Goal: Task Accomplishment & Management: Manage account settings

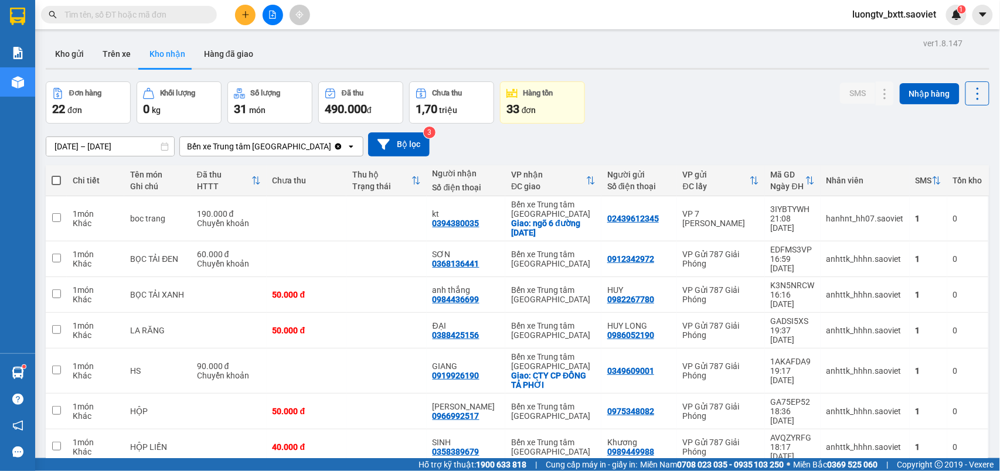
click at [634, 115] on div "Đơn hàng 22 đơn Khối lượng 0 kg Số lượng 31 món Đã thu 490.000 đ Chưa thu 1,70 …" at bounding box center [518, 102] width 944 height 42
click at [853, 361] on button at bounding box center [861, 371] width 16 height 21
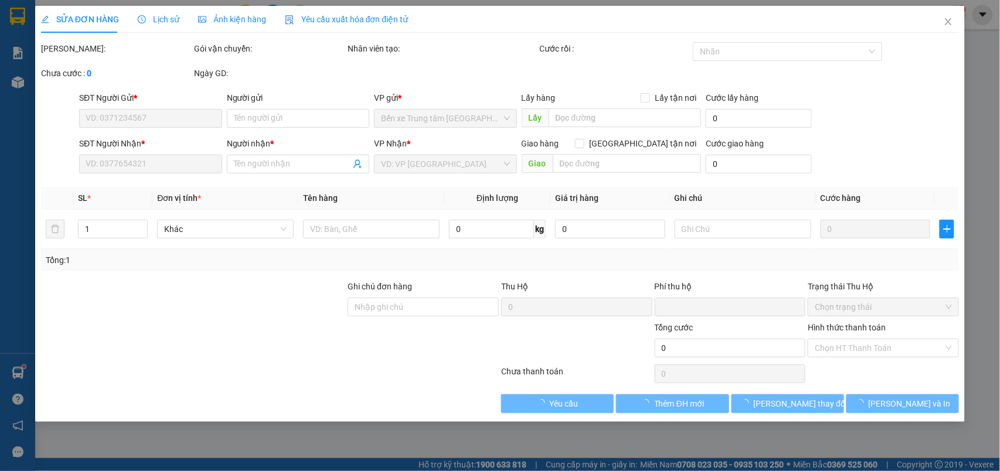
type input "0349609001"
type input "0919926190"
type input "GIANG"
checkbox input "true"
type input "CTY CP ĐỒNG TẢ PHỜI"
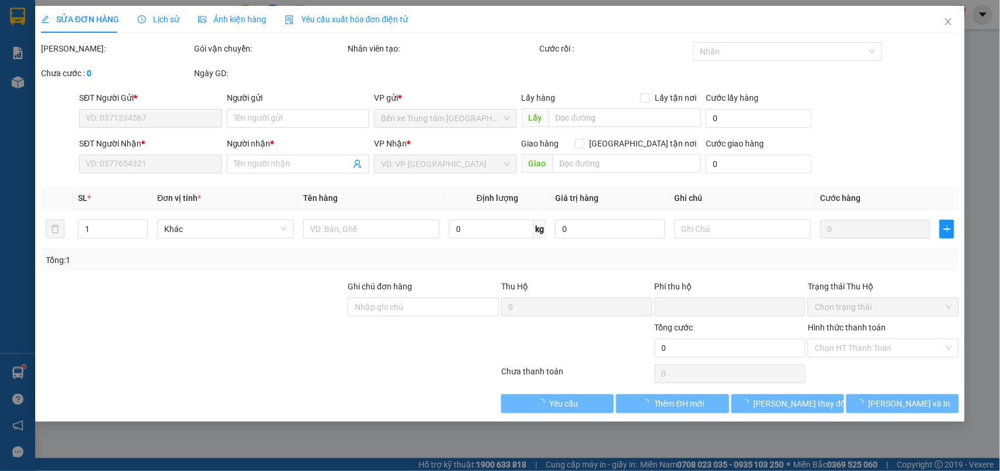
type input "0"
type input "90.000"
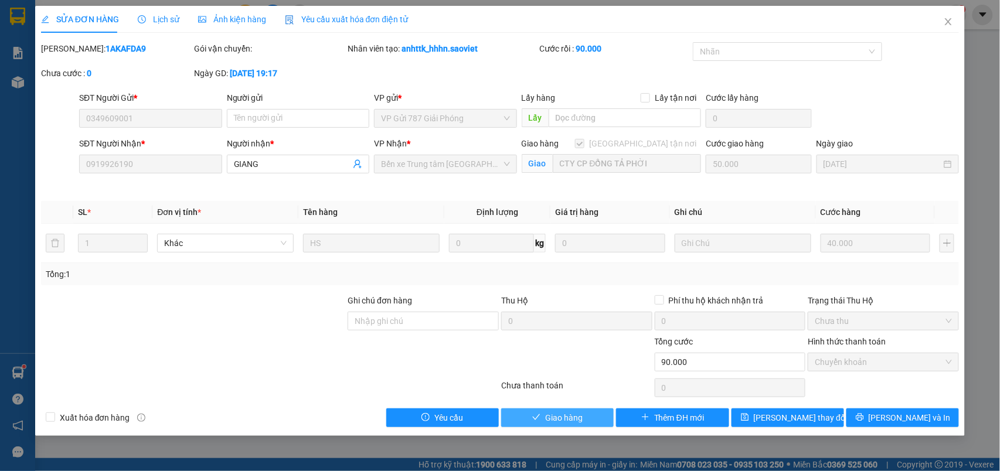
click at [563, 411] on button "Giao hàng" at bounding box center [557, 418] width 113 height 19
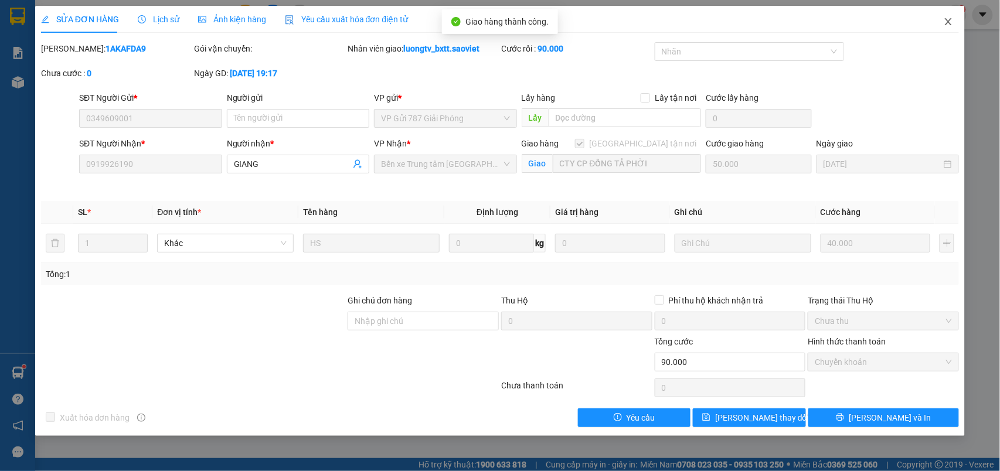
click at [941, 29] on span "Close" at bounding box center [948, 22] width 33 height 33
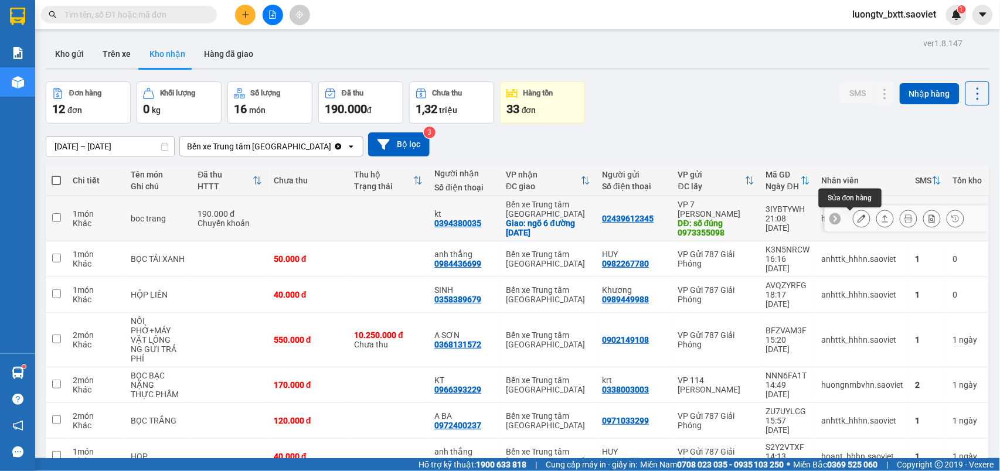
click at [858, 223] on icon at bounding box center [862, 219] width 8 height 8
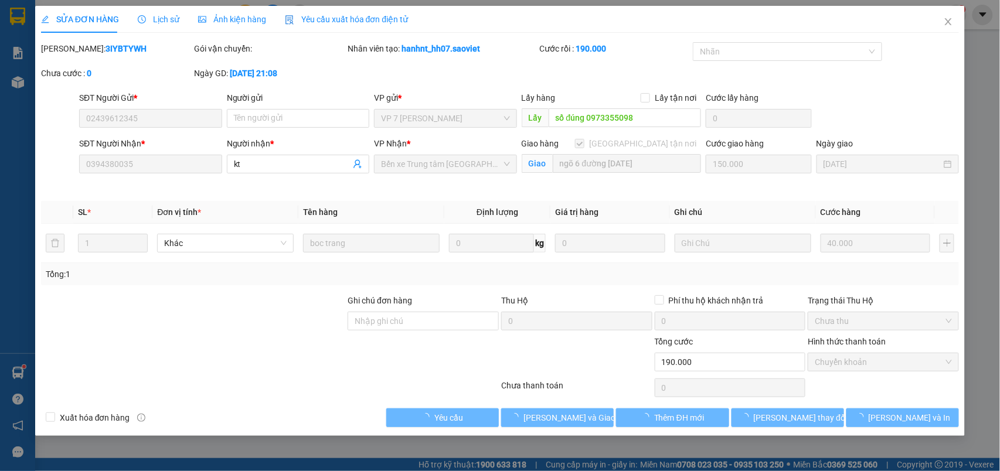
type input "02439612345"
type input "số đúng 0973355098"
type input "0394380035"
type input "kt"
checkbox input "true"
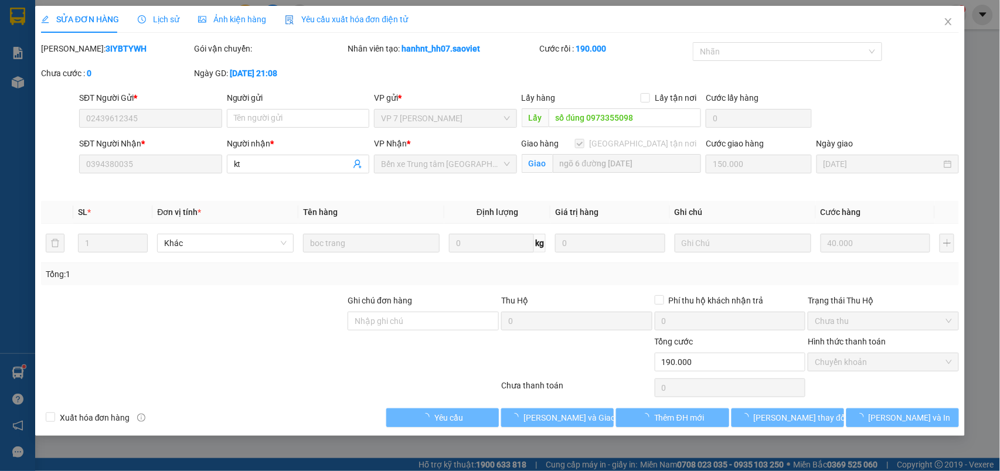
type input "ngõ 6 đường [DATE]"
type input "0"
type input "190.000"
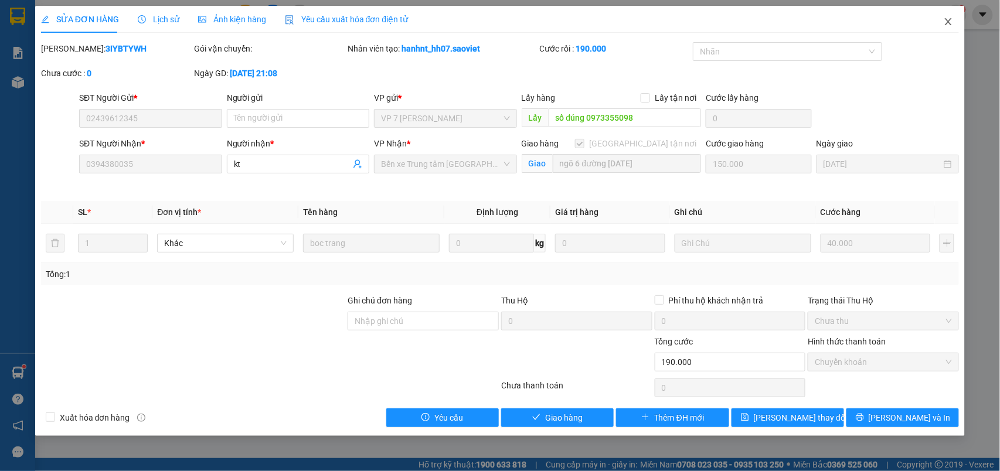
click at [950, 19] on icon "close" at bounding box center [948, 21] width 9 height 9
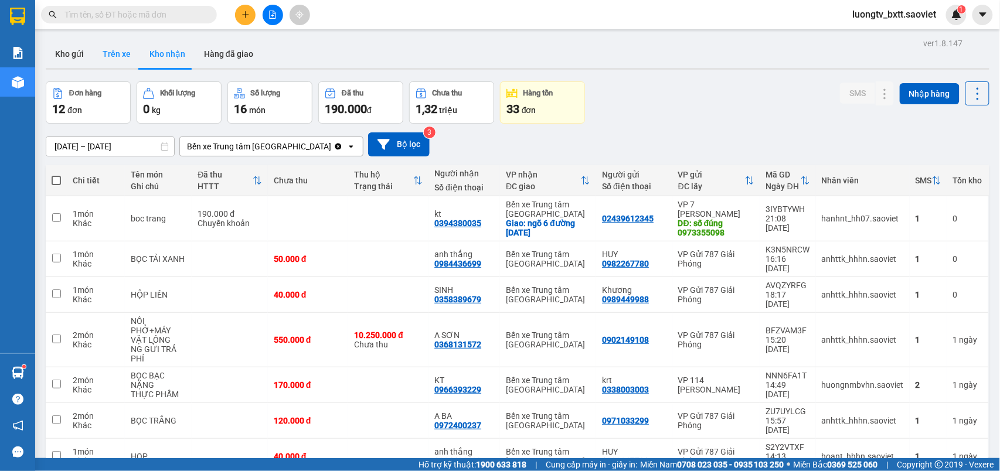
click at [109, 47] on button "Trên xe" at bounding box center [116, 54] width 47 height 28
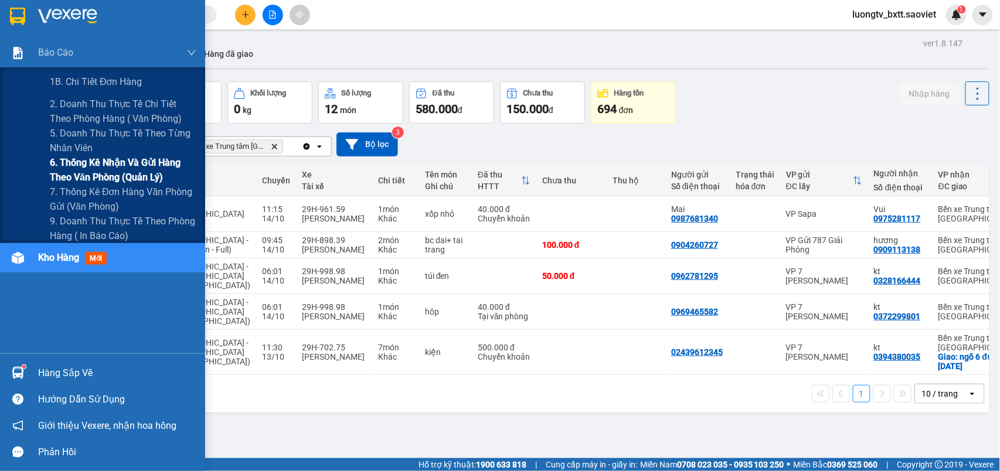
click at [80, 183] on div "1B. Chi tiết đơn hàng 2. Doanh thu thực tế chi tiết theo phòng hàng ( văn phòng…" at bounding box center [102, 155] width 205 height 176
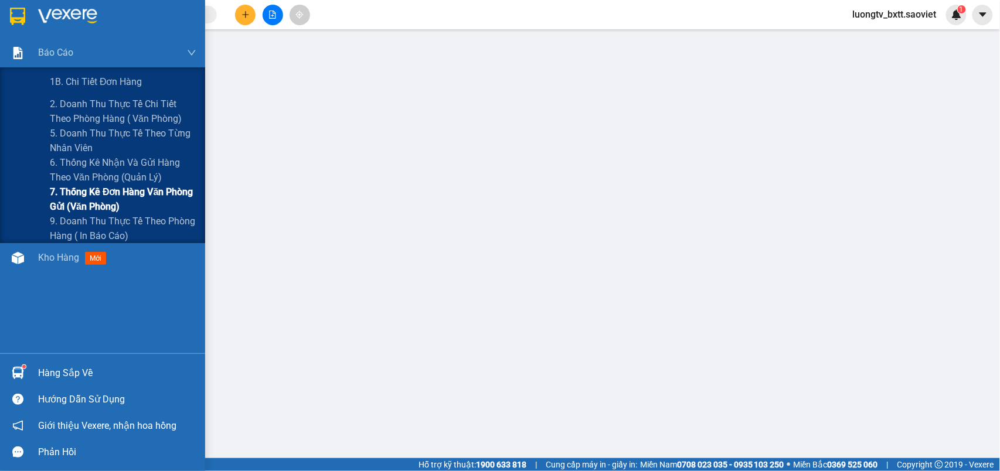
click at [73, 189] on span "7. Thống kê đơn hàng văn phòng gửi (văn phòng)" at bounding box center [123, 199] width 147 height 29
